Goal: Transaction & Acquisition: Purchase product/service

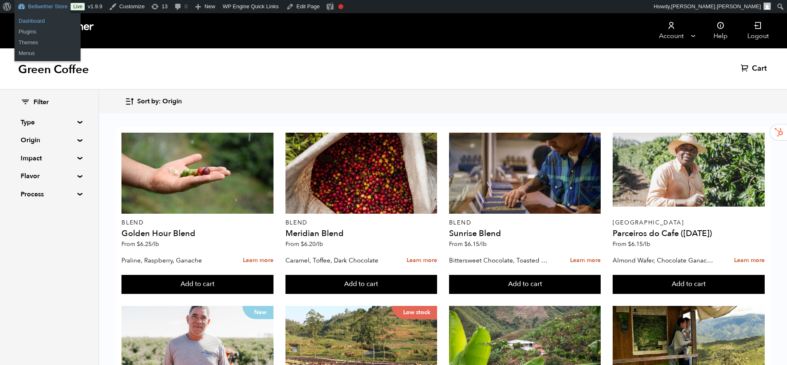
click at [34, 21] on link "Dashboard" at bounding box center [47, 21] width 66 height 11
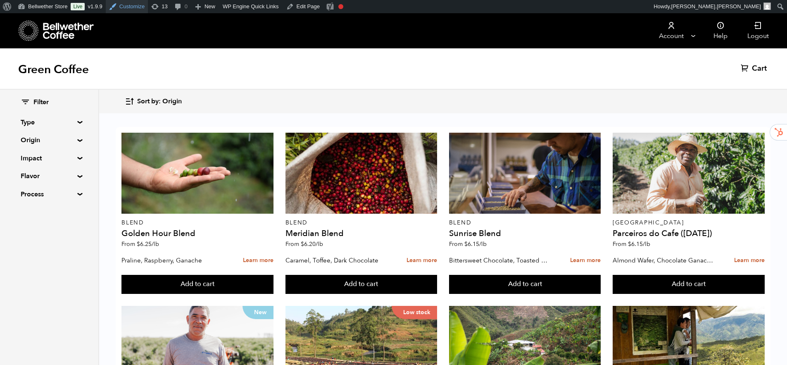
scroll to position [82, 0]
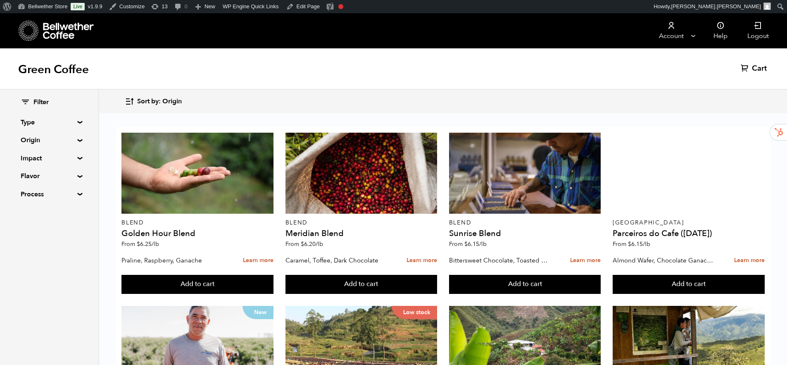
scroll to position [29, 0]
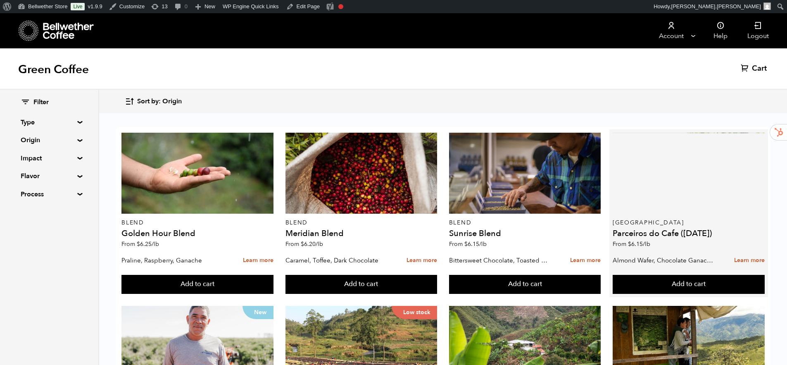
click at [690, 151] on div at bounding box center [689, 173] width 152 height 81
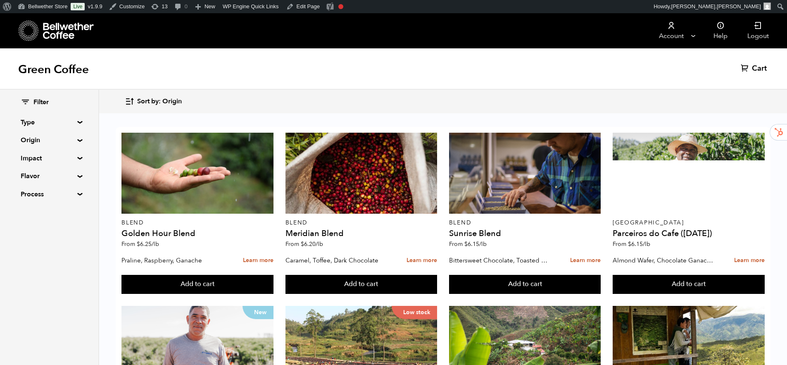
click at [78, 121] on summary "Type" at bounding box center [49, 122] width 57 height 10
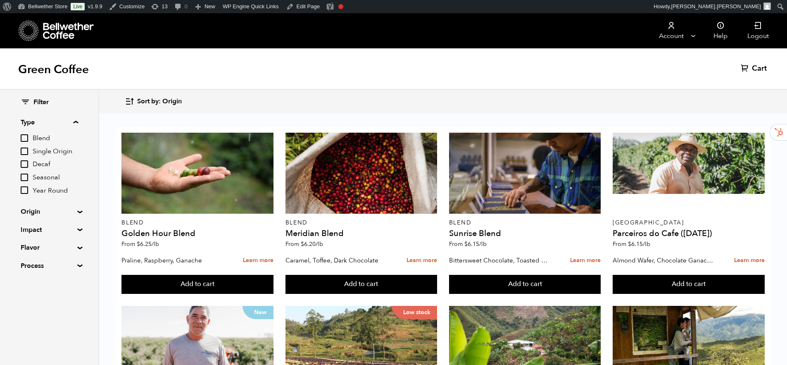
click at [78, 120] on summary "Type" at bounding box center [49, 122] width 57 height 10
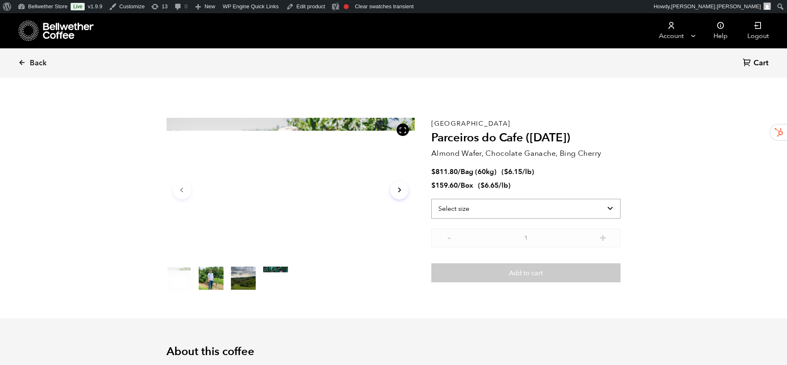
scroll to position [360, 440]
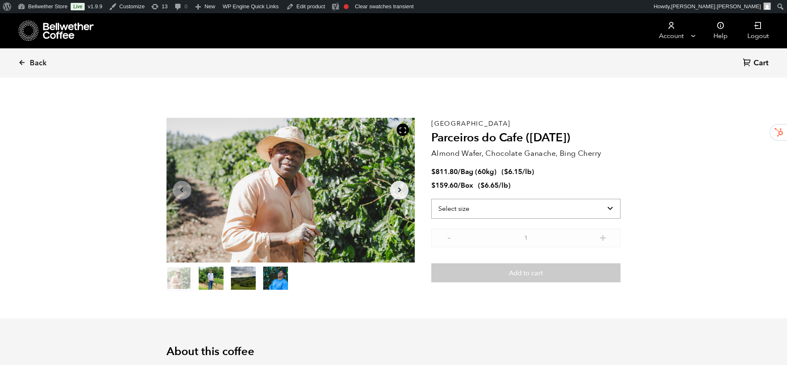
click at [613, 206] on select "Select size Bag (60kg) (132 lbs) Box (24 lbs)" at bounding box center [526, 209] width 189 height 20
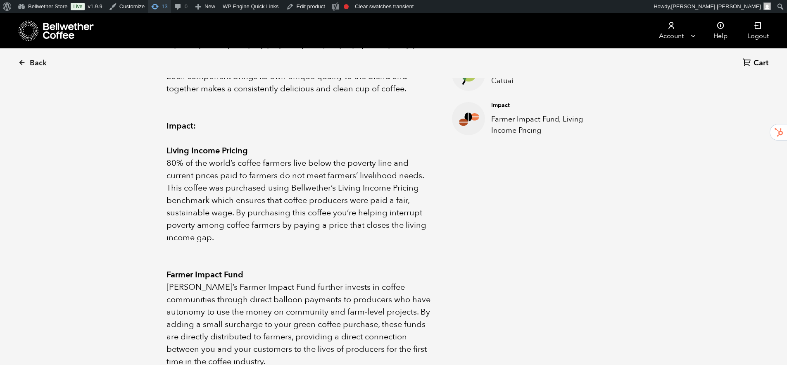
scroll to position [400, 0]
